Goal: Book appointment/travel/reservation

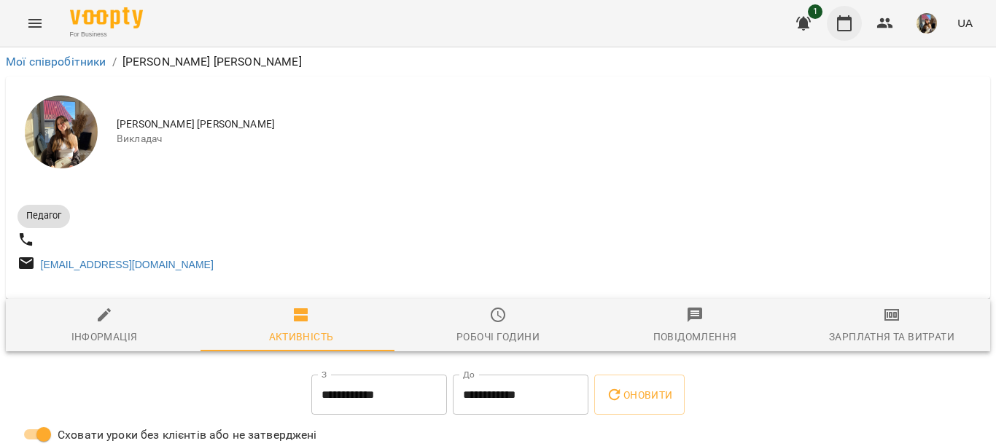
click at [847, 20] on icon "button" at bounding box center [844, 23] width 15 height 16
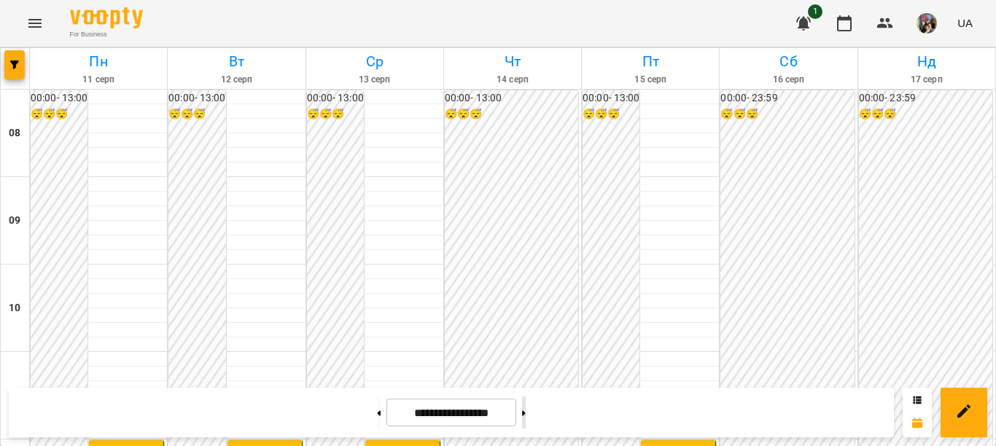
click at [526, 413] on button at bounding box center [524, 413] width 4 height 32
type input "**********"
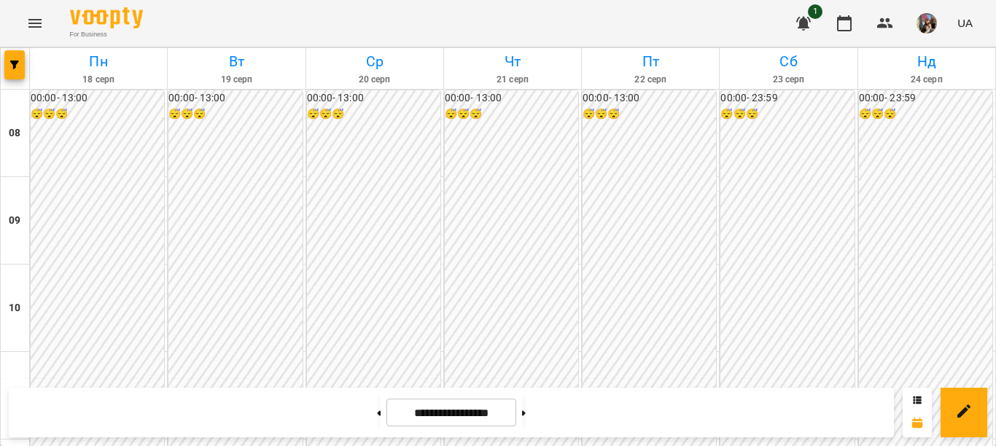
scroll to position [437, 0]
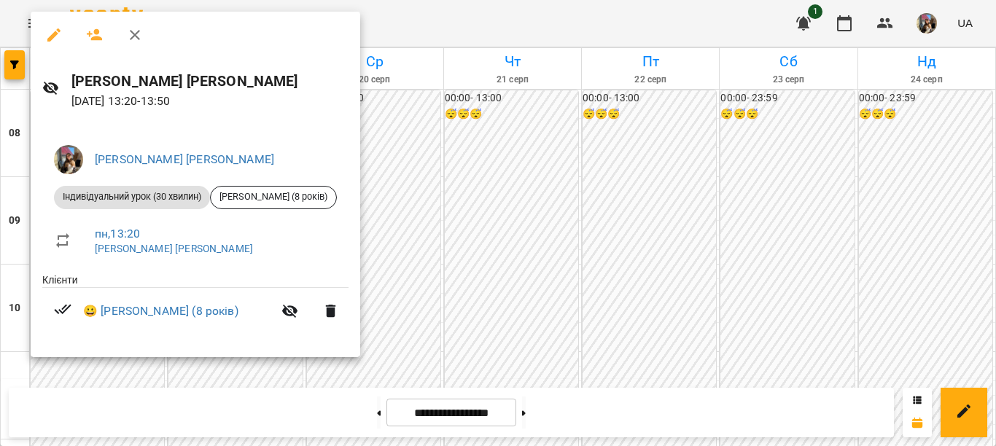
click at [83, 378] on div at bounding box center [498, 223] width 996 height 446
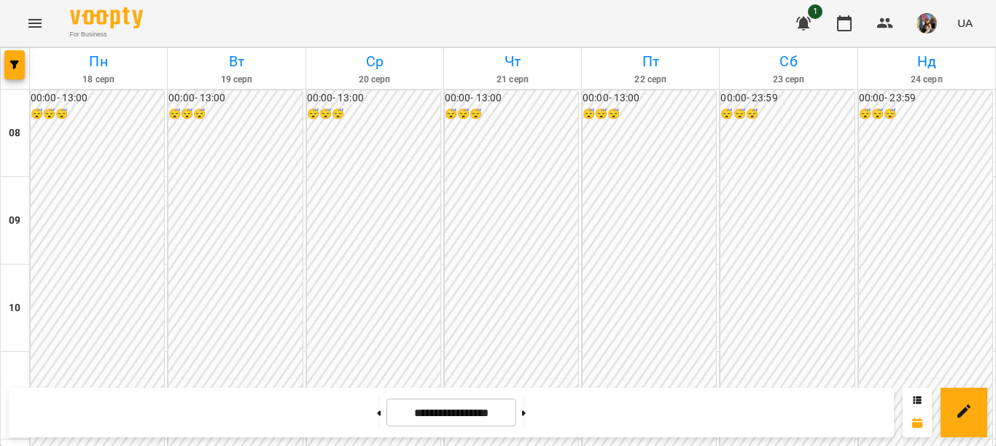
scroll to position [510, 0]
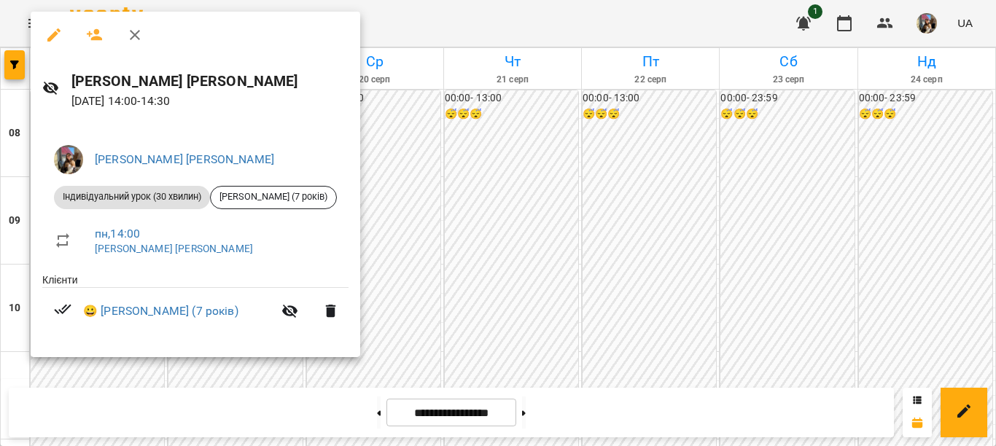
click at [381, 147] on div at bounding box center [498, 223] width 996 height 446
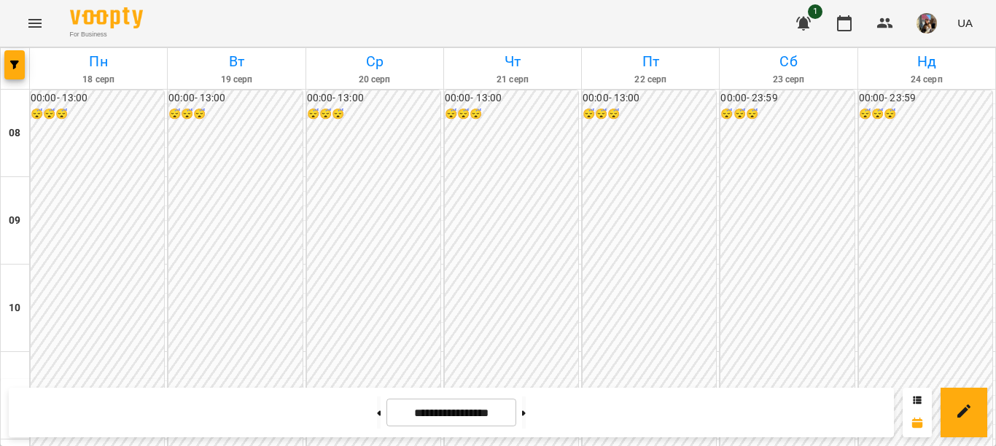
scroll to position [437, 0]
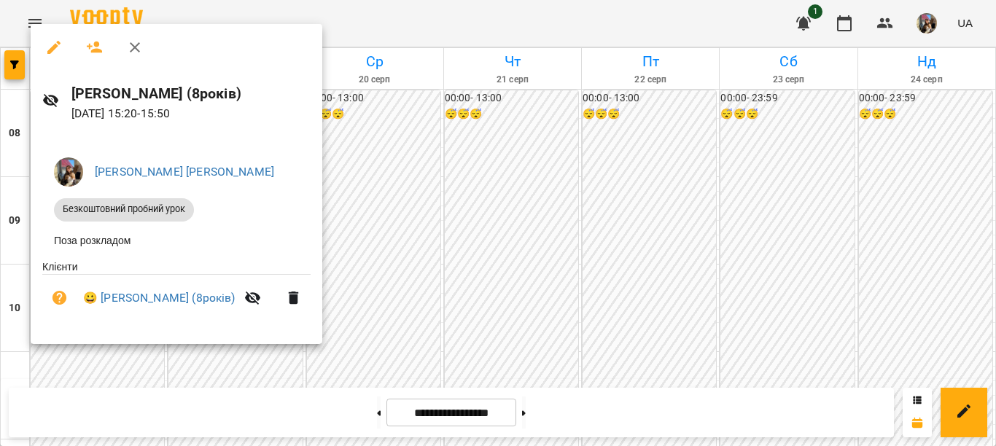
click at [371, 230] on div at bounding box center [498, 223] width 996 height 446
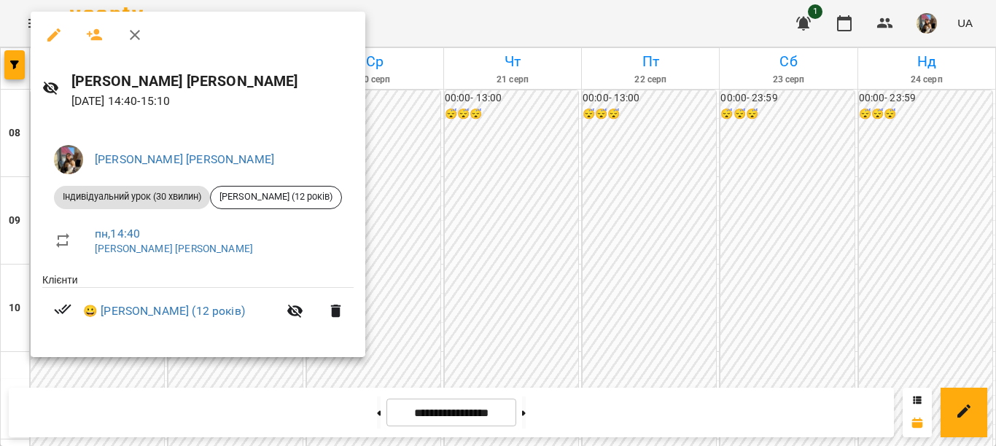
click at [138, 375] on div at bounding box center [498, 223] width 996 height 446
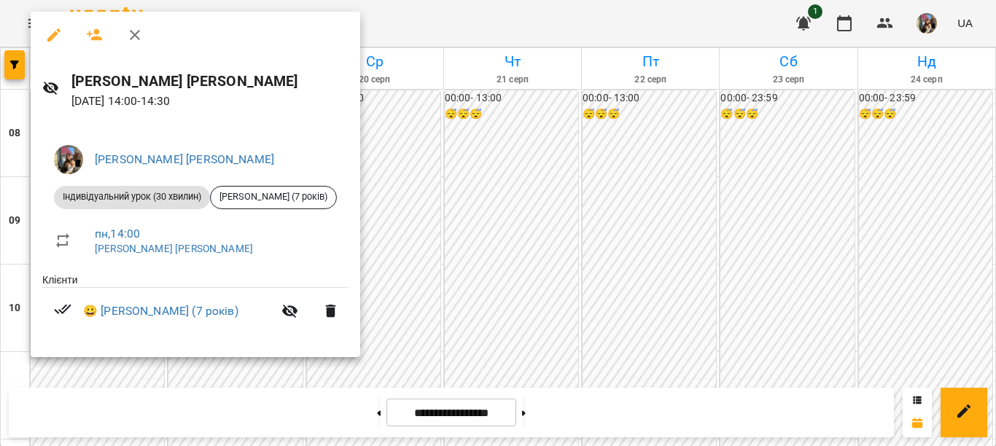
click at [419, 145] on div at bounding box center [498, 223] width 996 height 446
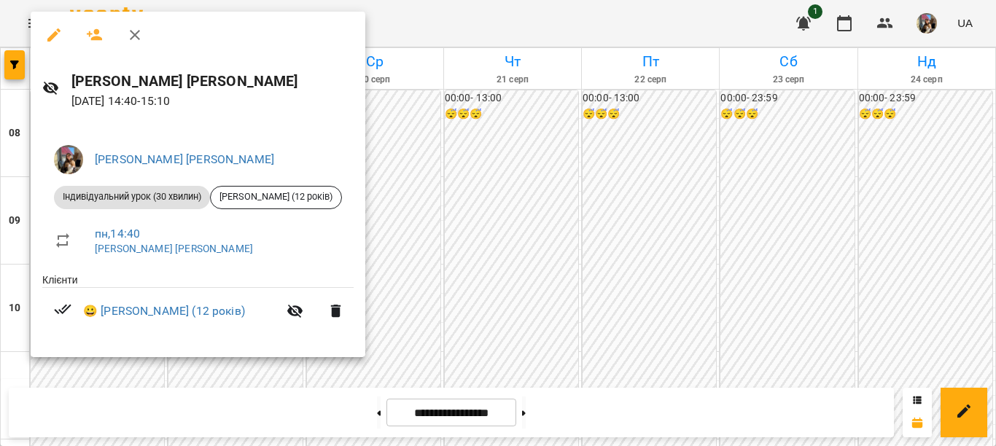
click at [457, 28] on div at bounding box center [498, 223] width 996 height 446
